Goal: Use online tool/utility: Use online tool/utility

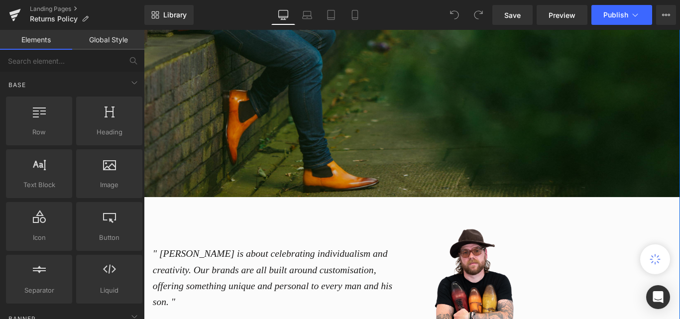
scroll to position [448, 0]
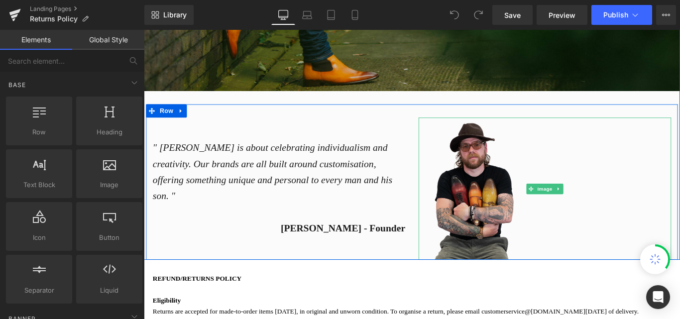
click at [511, 206] on img at bounding box center [594, 208] width 284 height 160
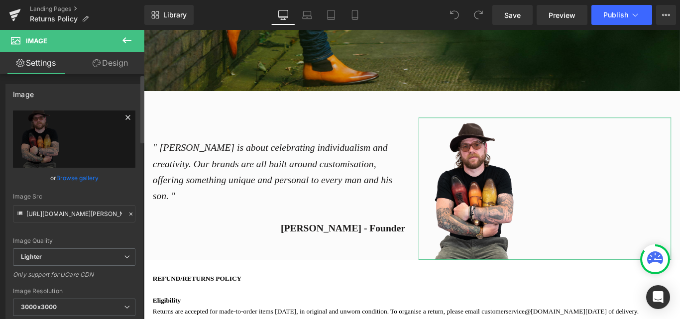
click at [125, 116] on icon at bounding box center [127, 117] width 4 height 4
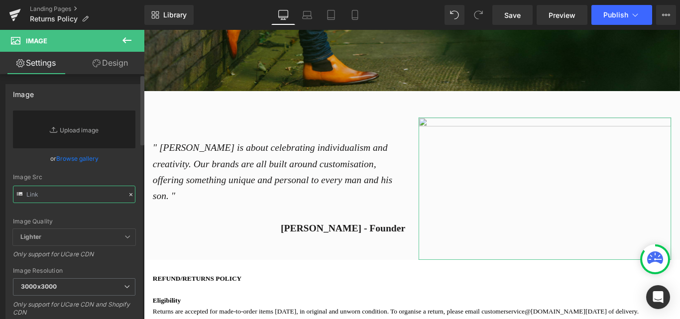
click at [56, 198] on input "text" at bounding box center [74, 194] width 122 height 17
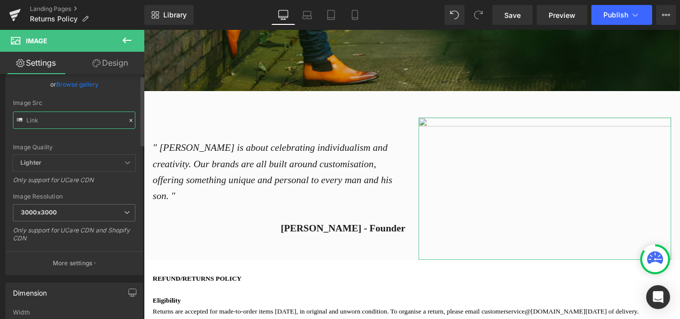
scroll to position [0, 0]
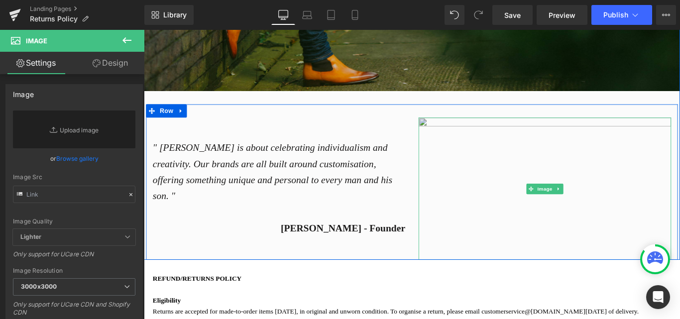
click at [523, 180] on img at bounding box center [594, 208] width 284 height 160
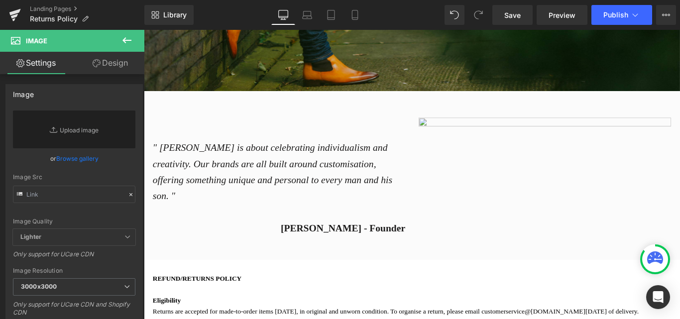
click at [132, 43] on icon at bounding box center [127, 40] width 12 height 12
type input "https://ucarecdn.com/6a5d58f5-214d-4258-b6c6-3f7be487cde6/-/format/auto/-/previ…"
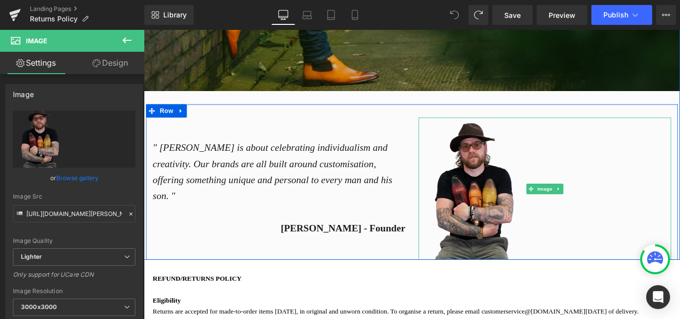
click at [481, 164] on img at bounding box center [594, 208] width 284 height 160
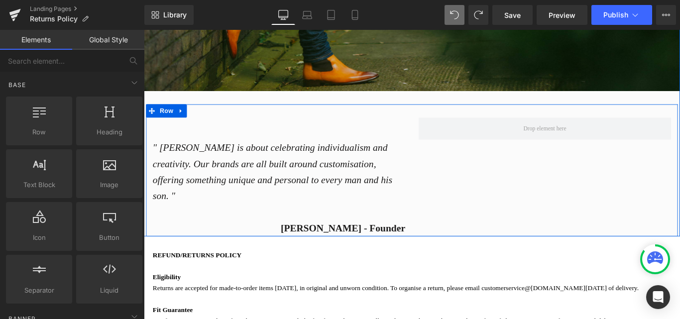
scroll to position [2179, 595]
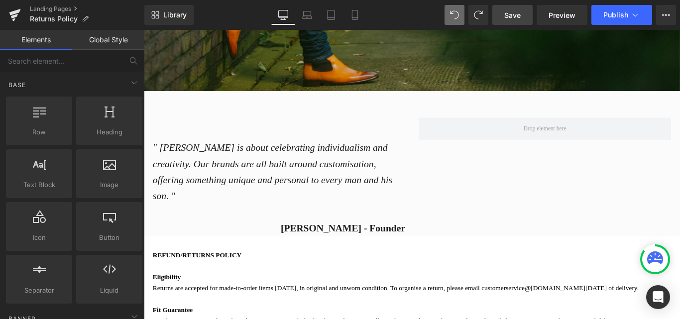
click at [522, 14] on link "Save" at bounding box center [512, 15] width 40 height 20
click at [566, 11] on span "Preview" at bounding box center [561, 15] width 27 height 10
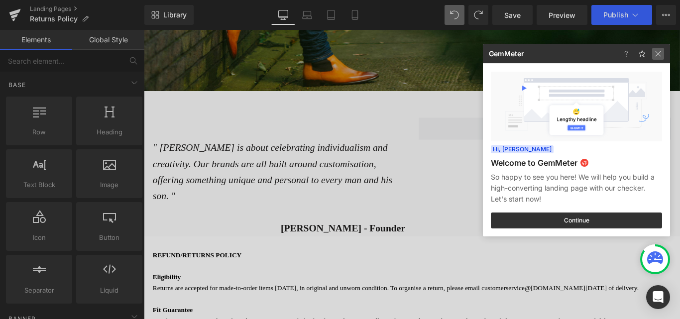
click at [654, 54] on img at bounding box center [658, 54] width 12 height 12
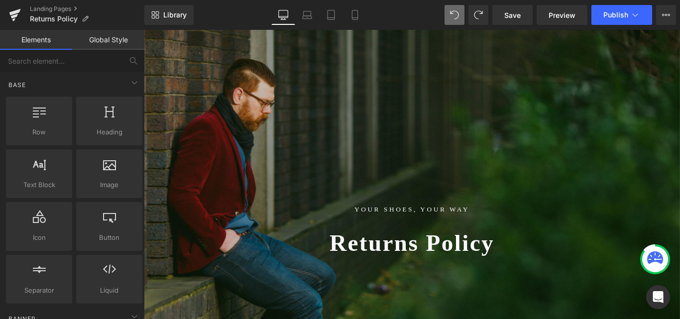
scroll to position [0, 0]
